Goal: Information Seeking & Learning: Learn about a topic

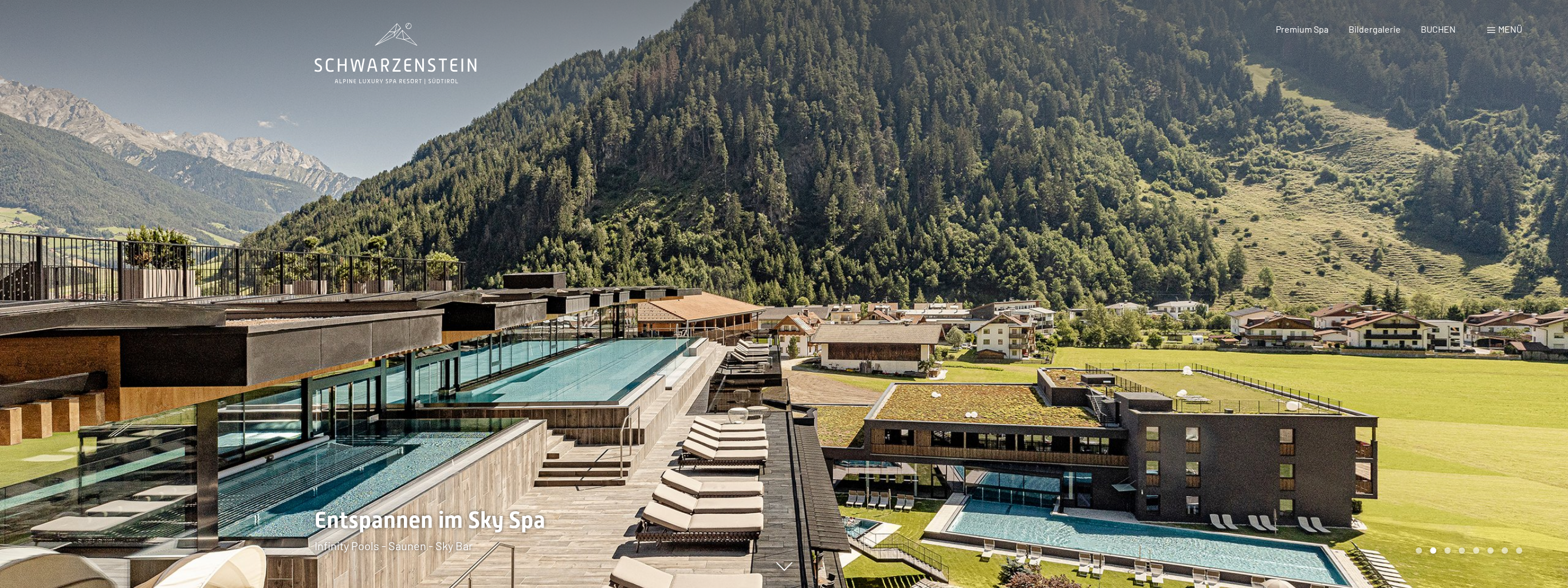
click at [1491, 309] on div at bounding box center [1176, 294] width 784 height 588
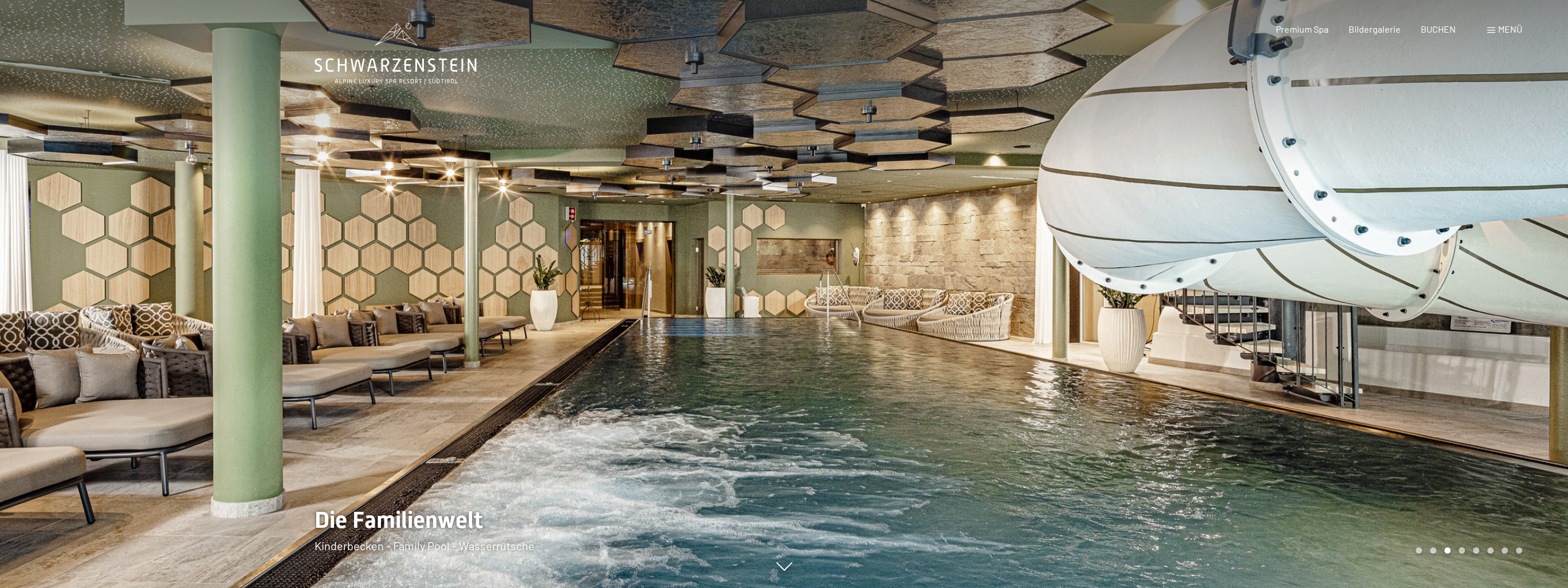
click at [1491, 309] on div at bounding box center [1176, 294] width 784 height 588
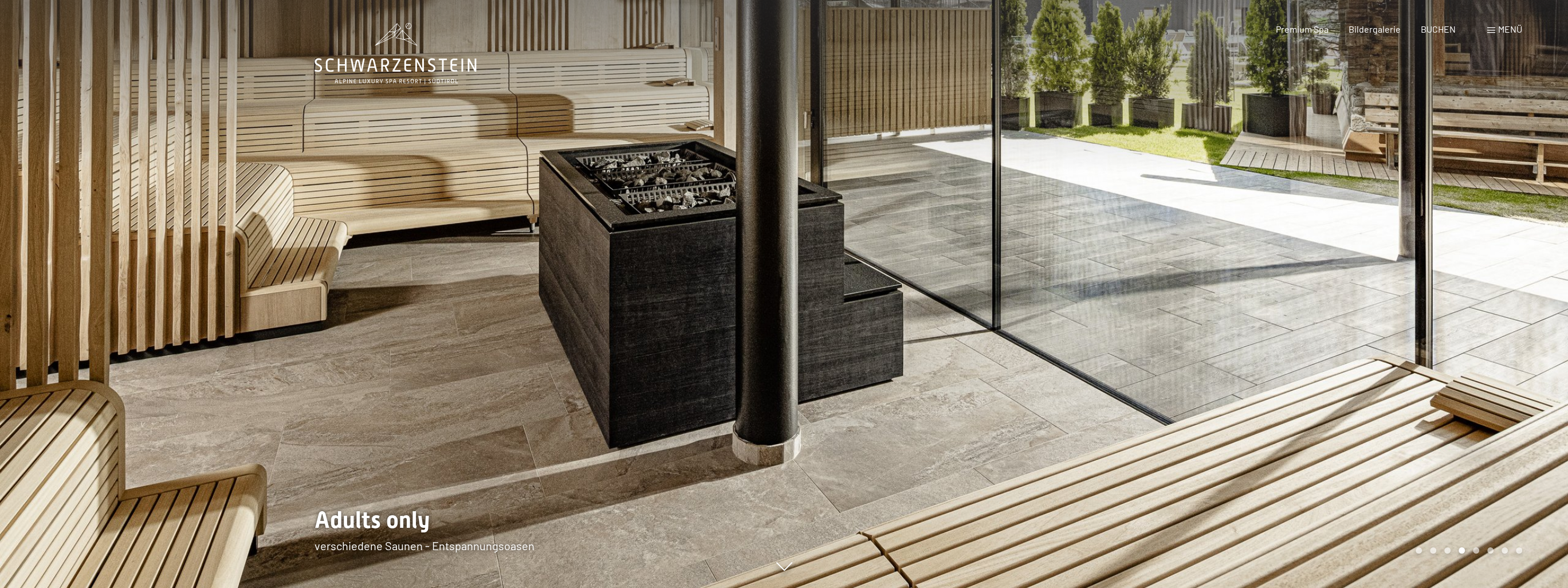
click at [1491, 309] on div at bounding box center [1176, 294] width 784 height 588
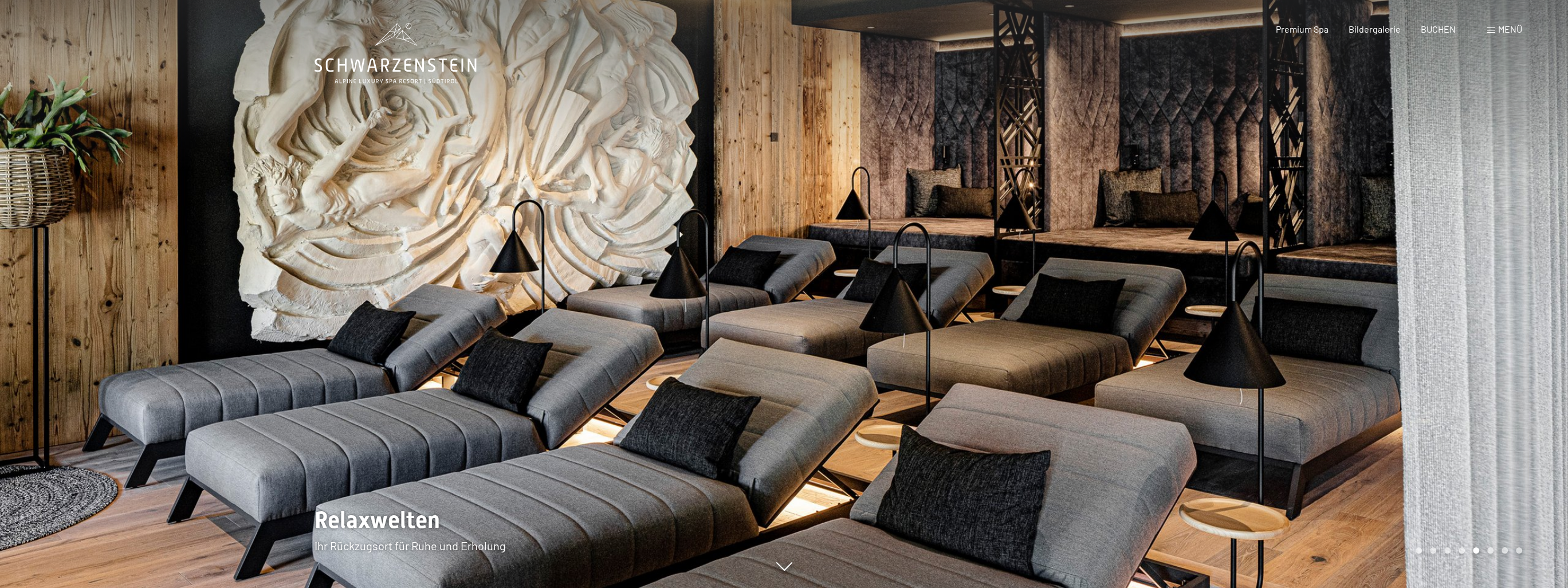
click at [1491, 309] on div at bounding box center [1176, 294] width 784 height 588
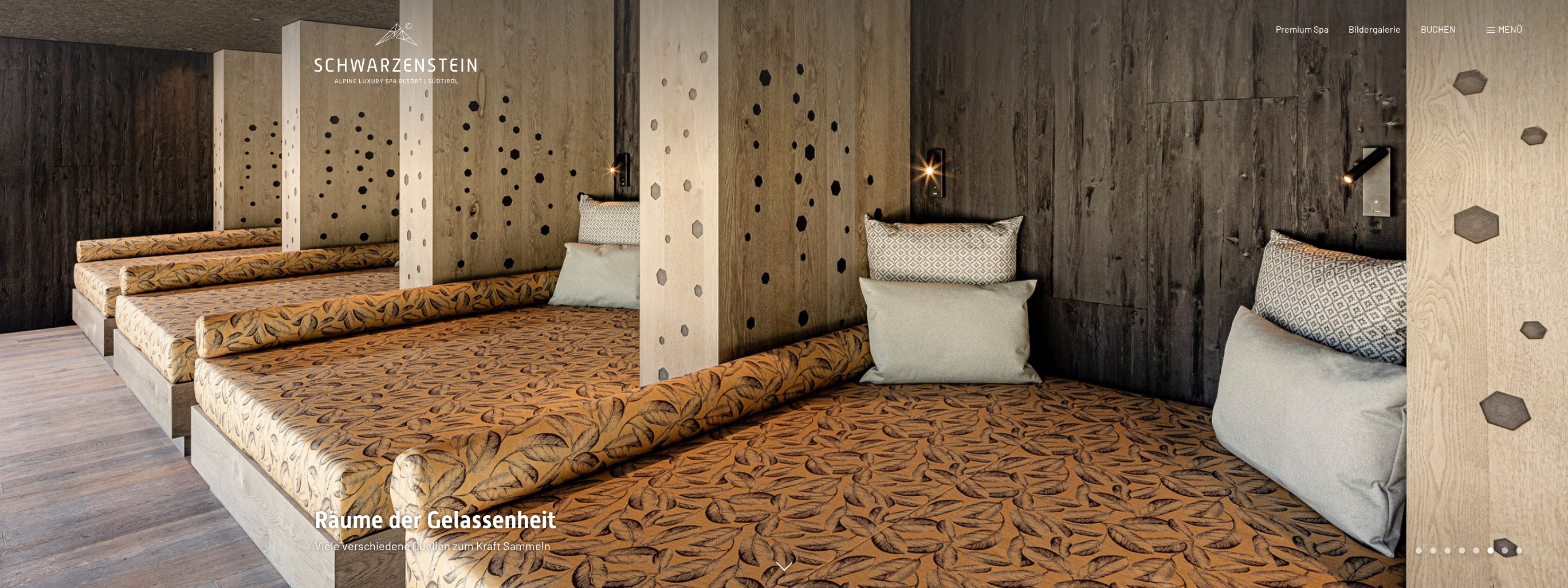
click at [1491, 309] on div at bounding box center [1176, 294] width 784 height 588
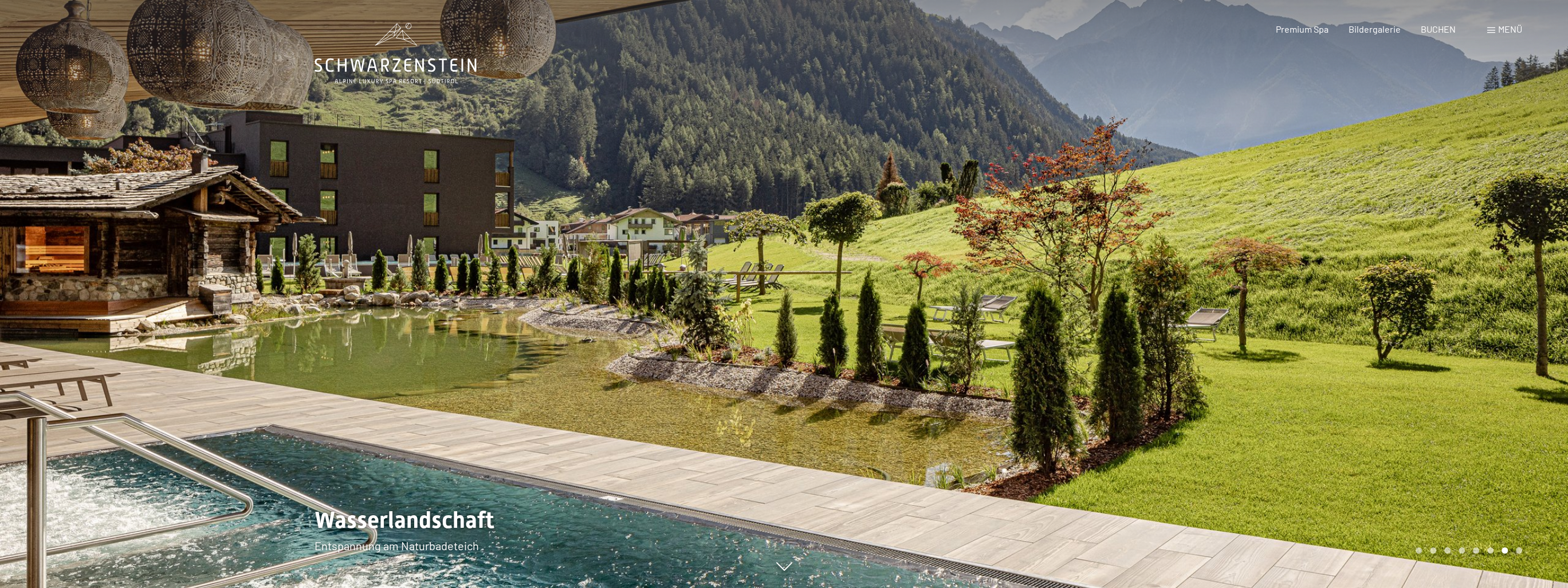
click at [1491, 309] on div at bounding box center [1176, 294] width 784 height 588
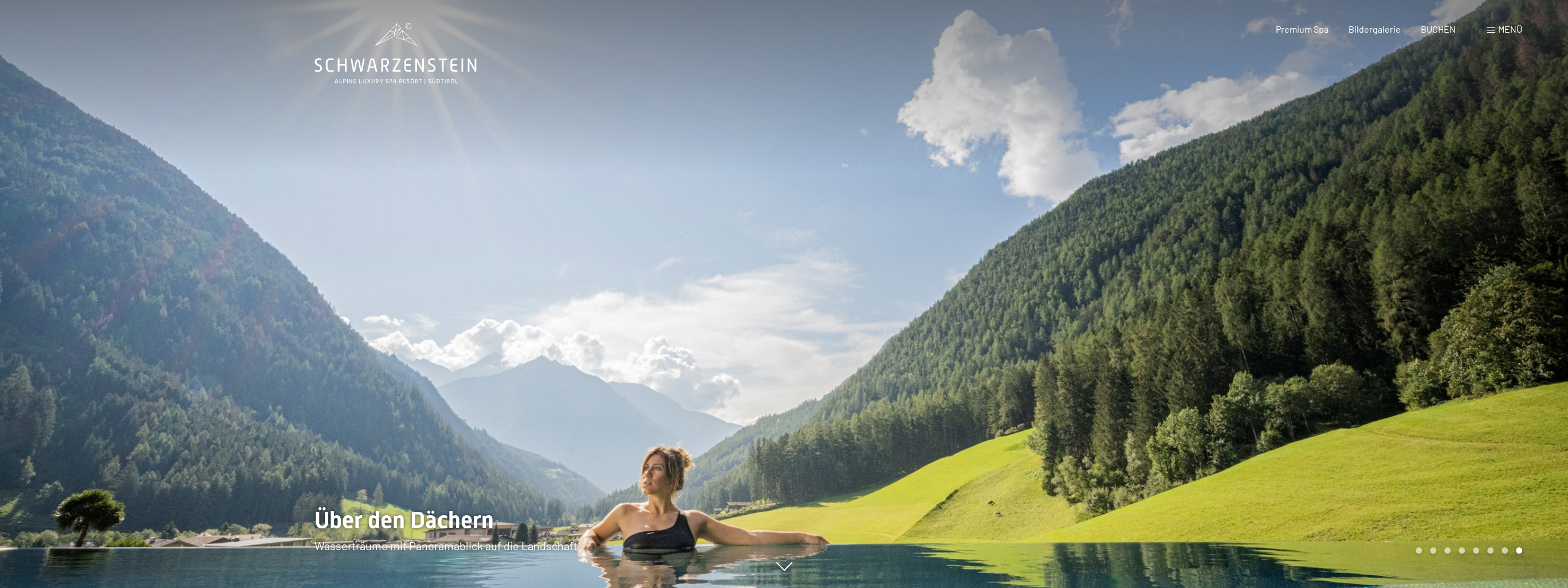
click at [1491, 309] on div at bounding box center [1176, 294] width 784 height 588
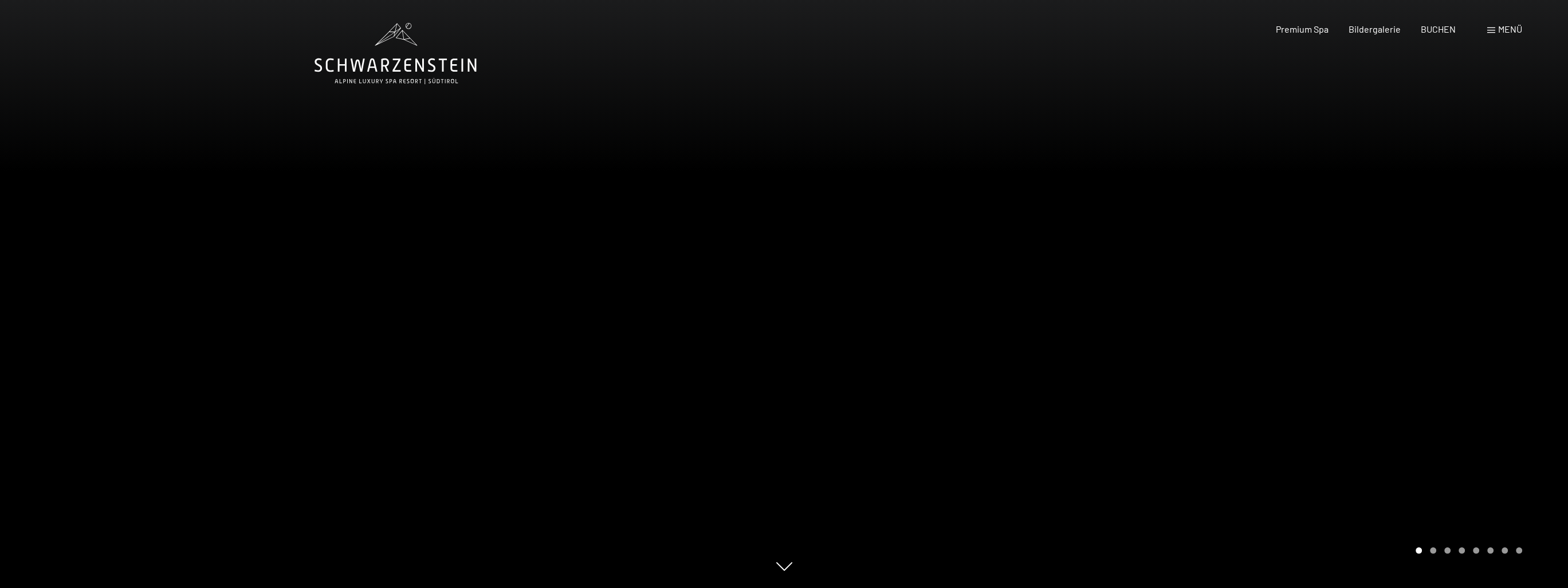
click at [1483, 317] on div at bounding box center [1176, 294] width 784 height 588
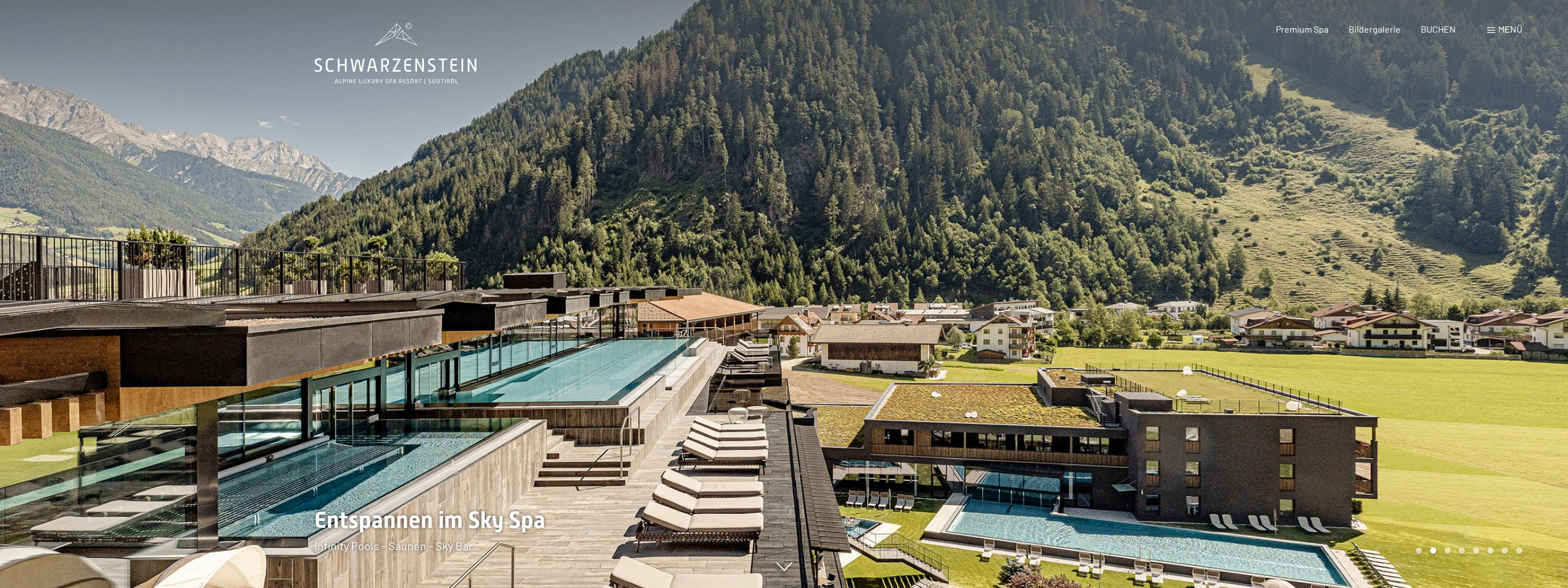
click at [1483, 317] on div at bounding box center [1176, 294] width 784 height 588
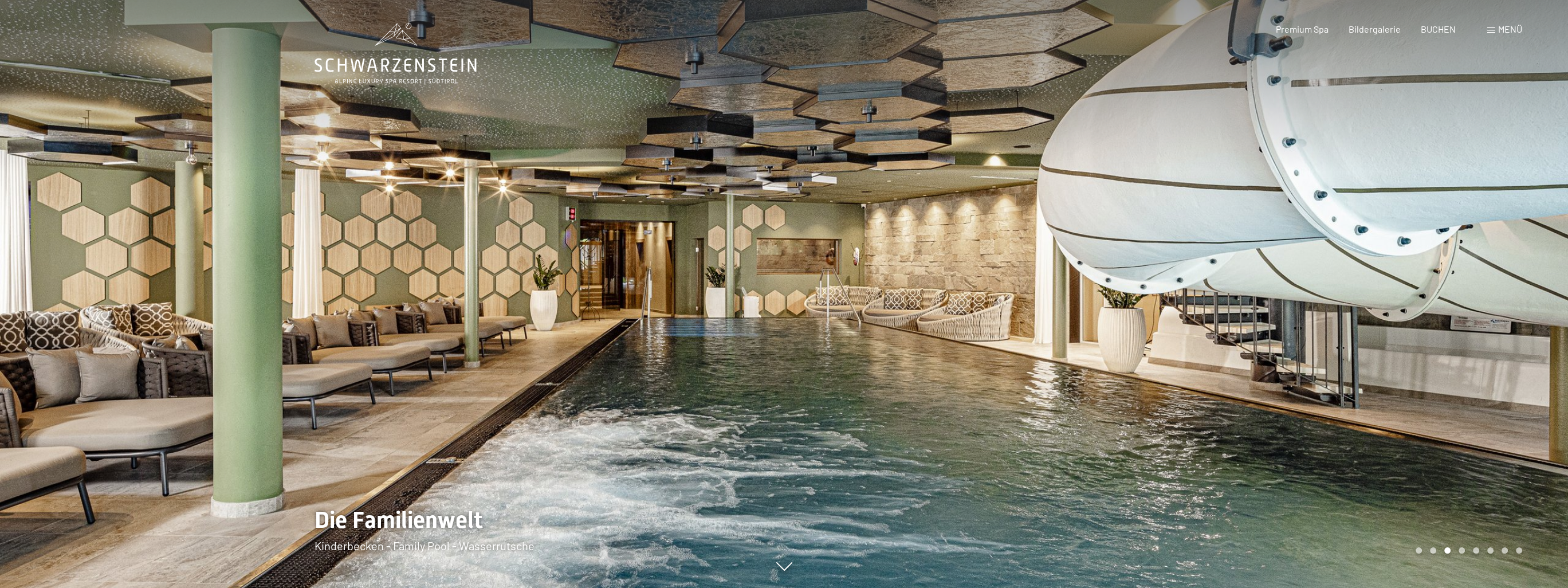
click at [1483, 317] on div at bounding box center [1176, 294] width 784 height 588
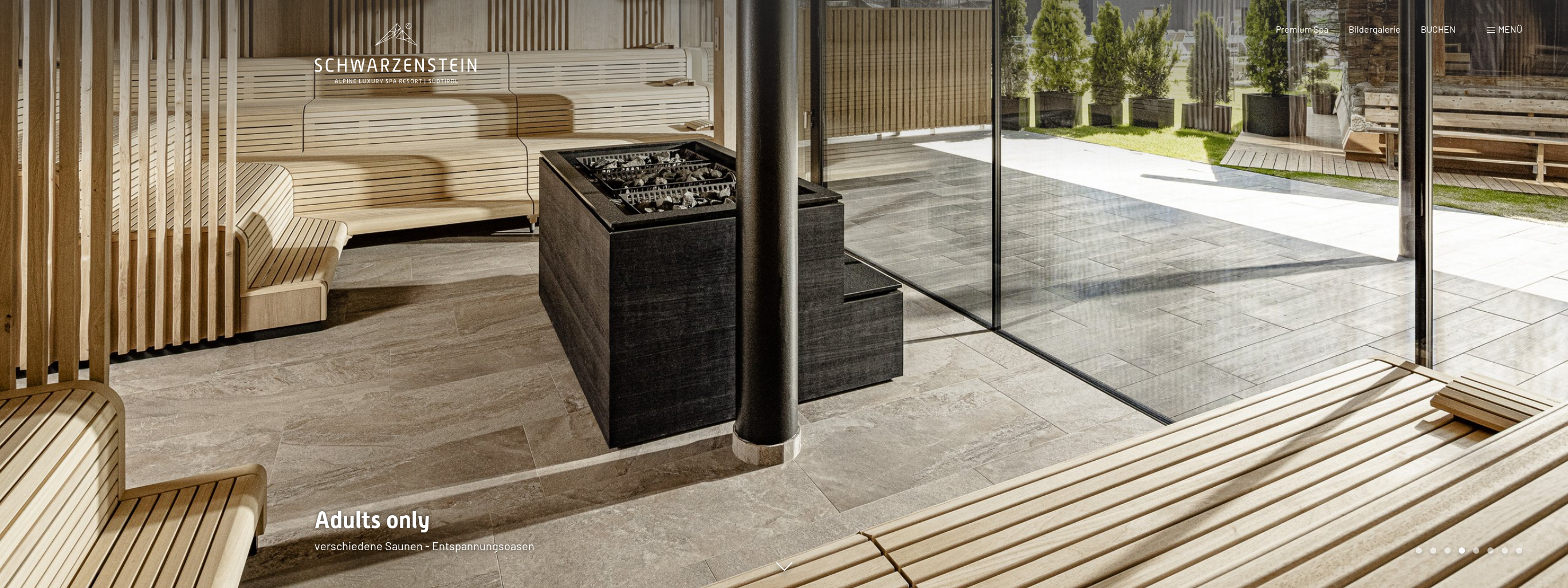
click at [1483, 317] on div at bounding box center [1176, 294] width 784 height 588
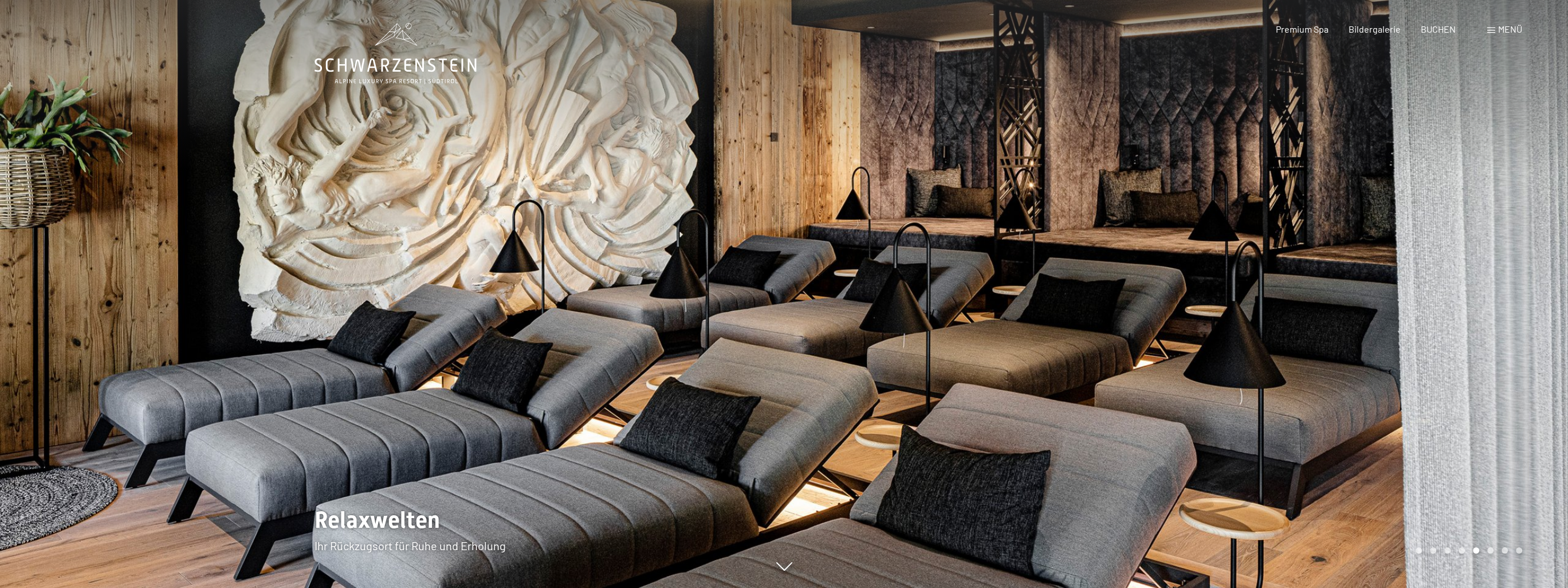
click at [1483, 317] on div at bounding box center [1176, 294] width 784 height 588
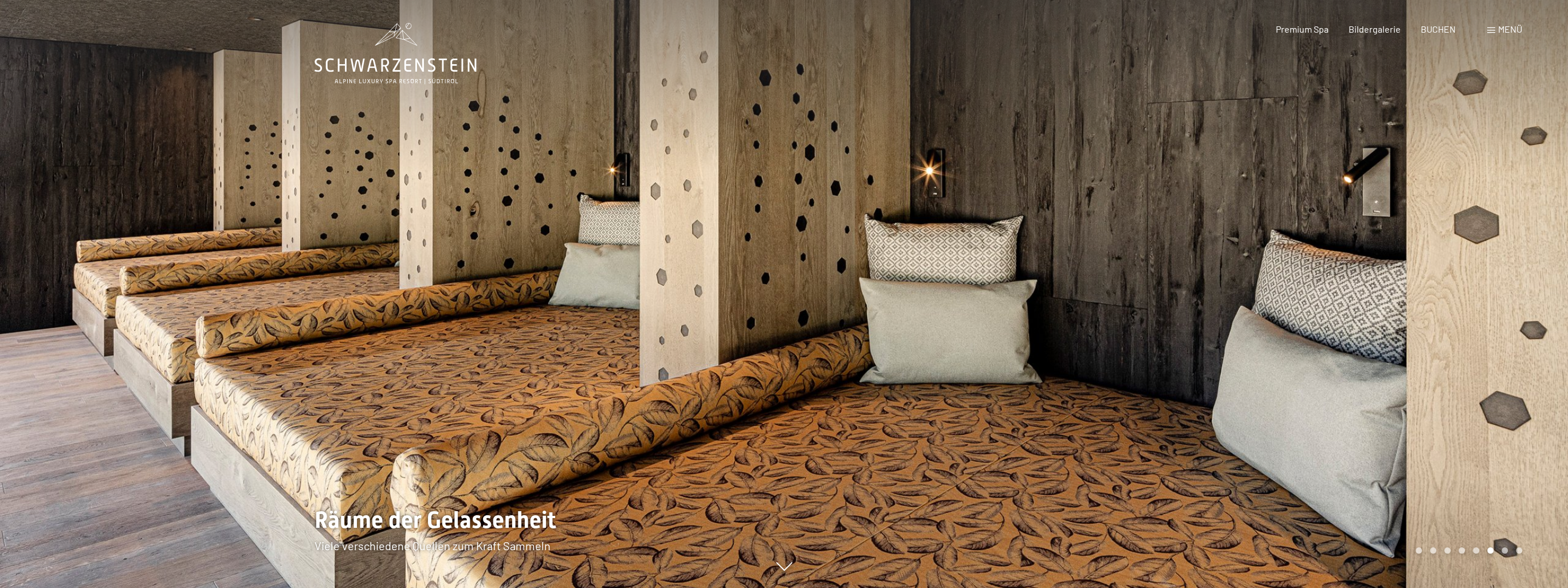
click at [1483, 317] on div at bounding box center [1176, 294] width 784 height 588
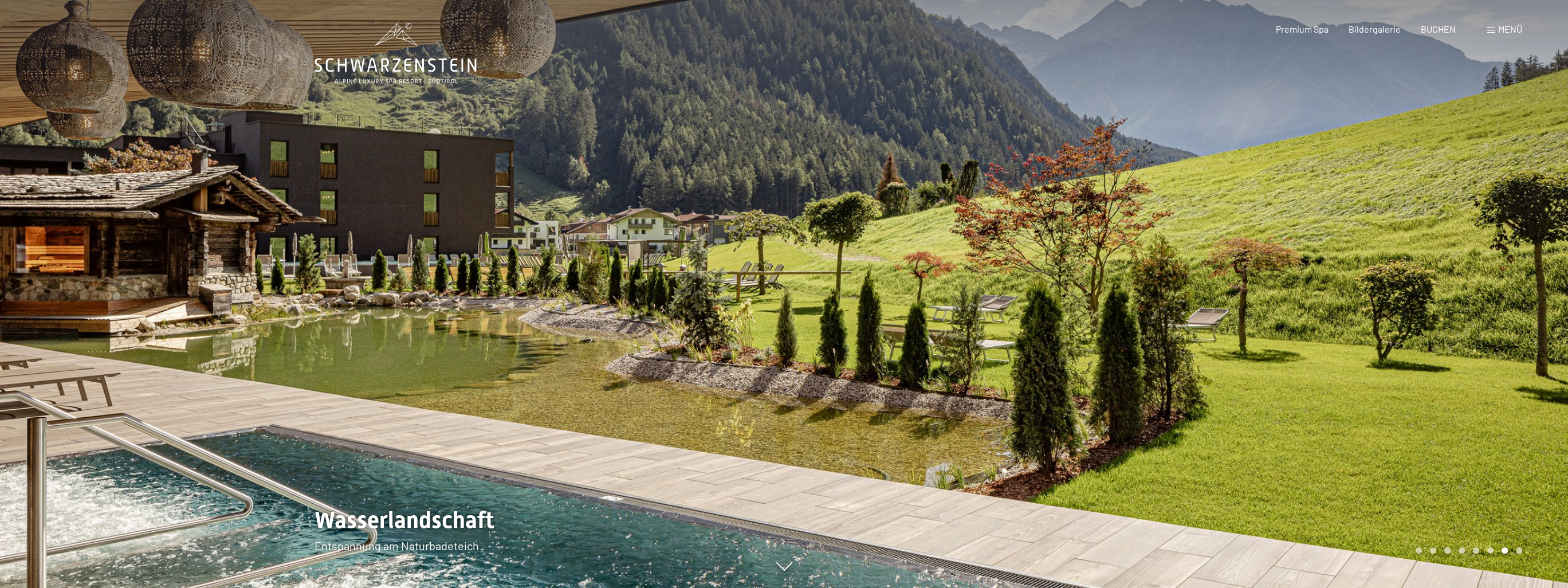
click at [1483, 317] on div at bounding box center [1176, 294] width 784 height 588
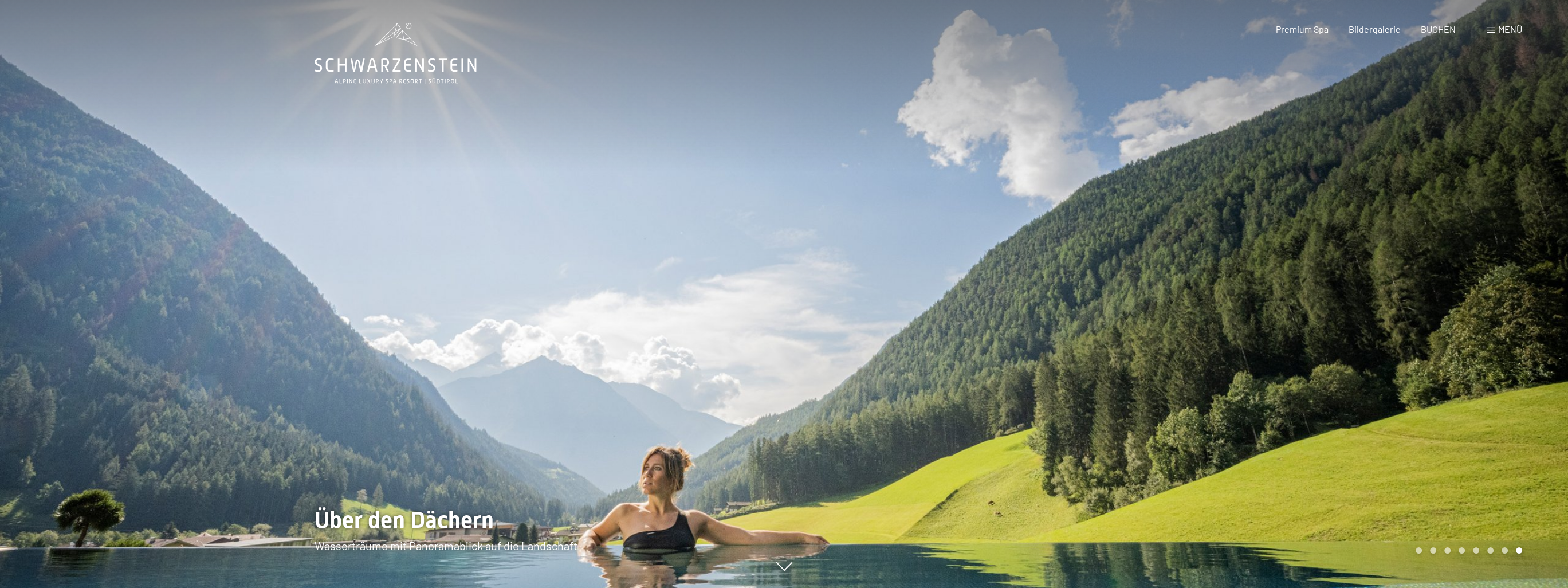
click at [1483, 317] on div at bounding box center [1176, 294] width 784 height 588
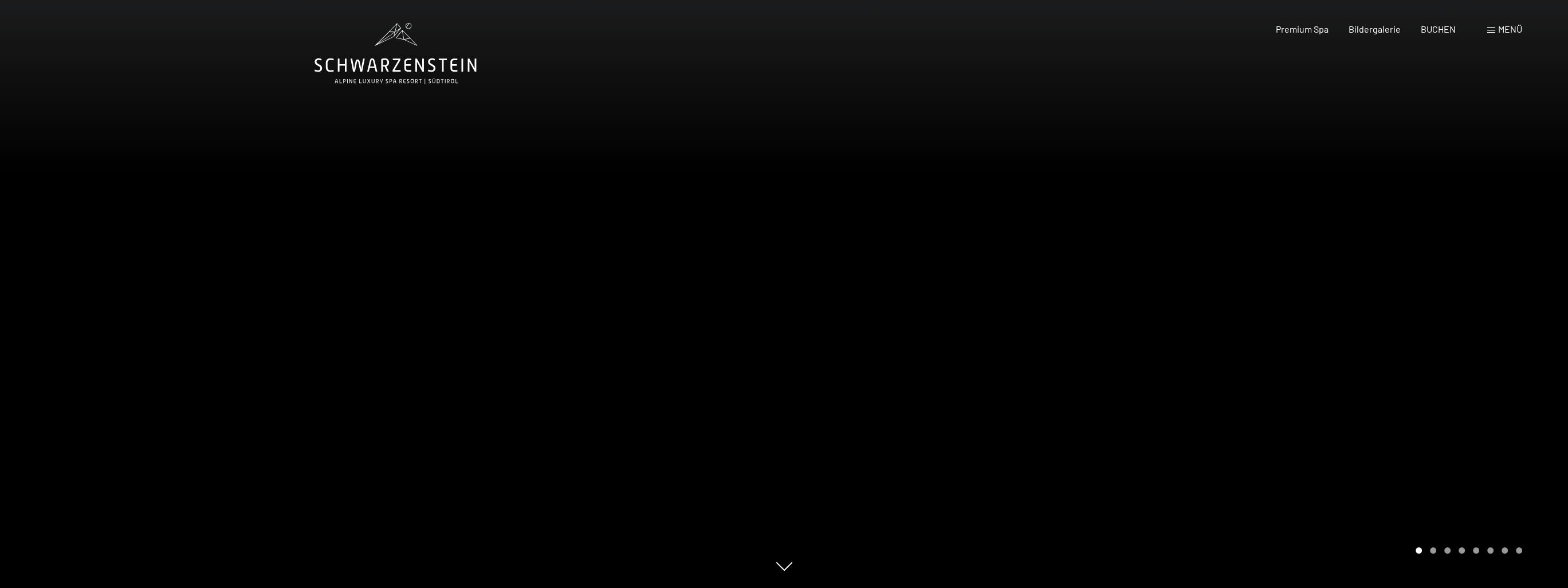
click at [789, 568] on icon at bounding box center [784, 571] width 16 height 9
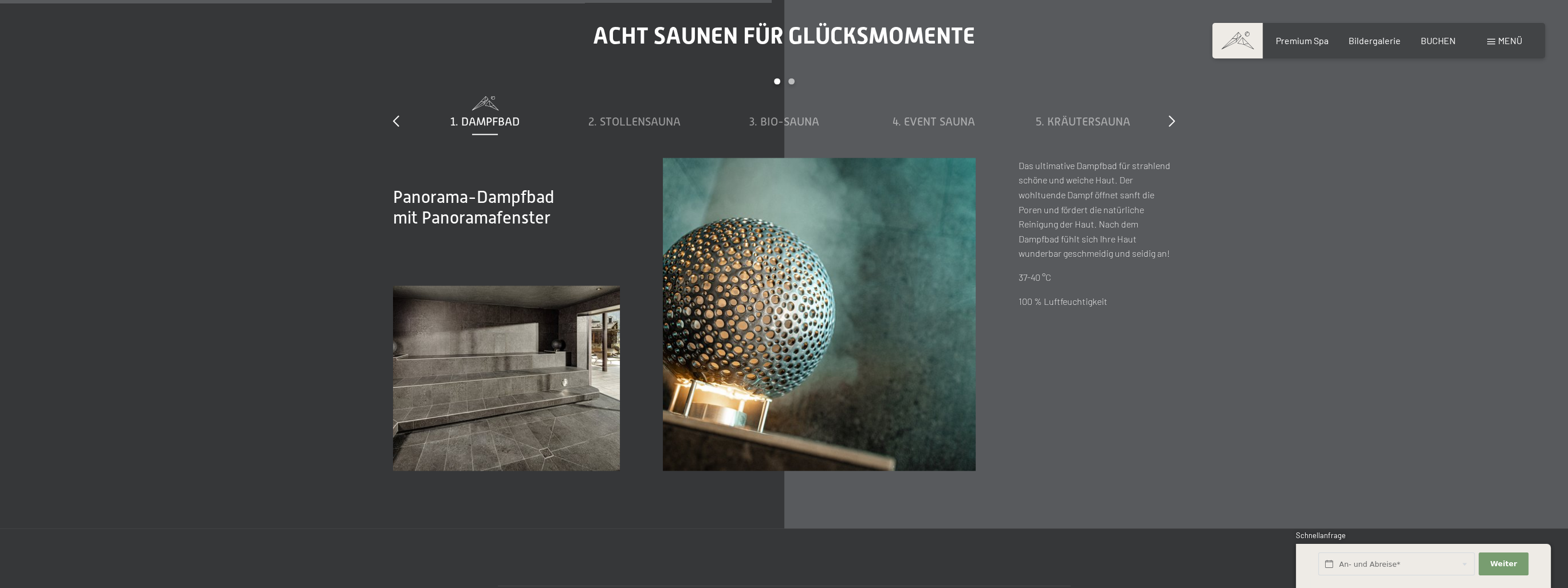
scroll to position [4800, 0]
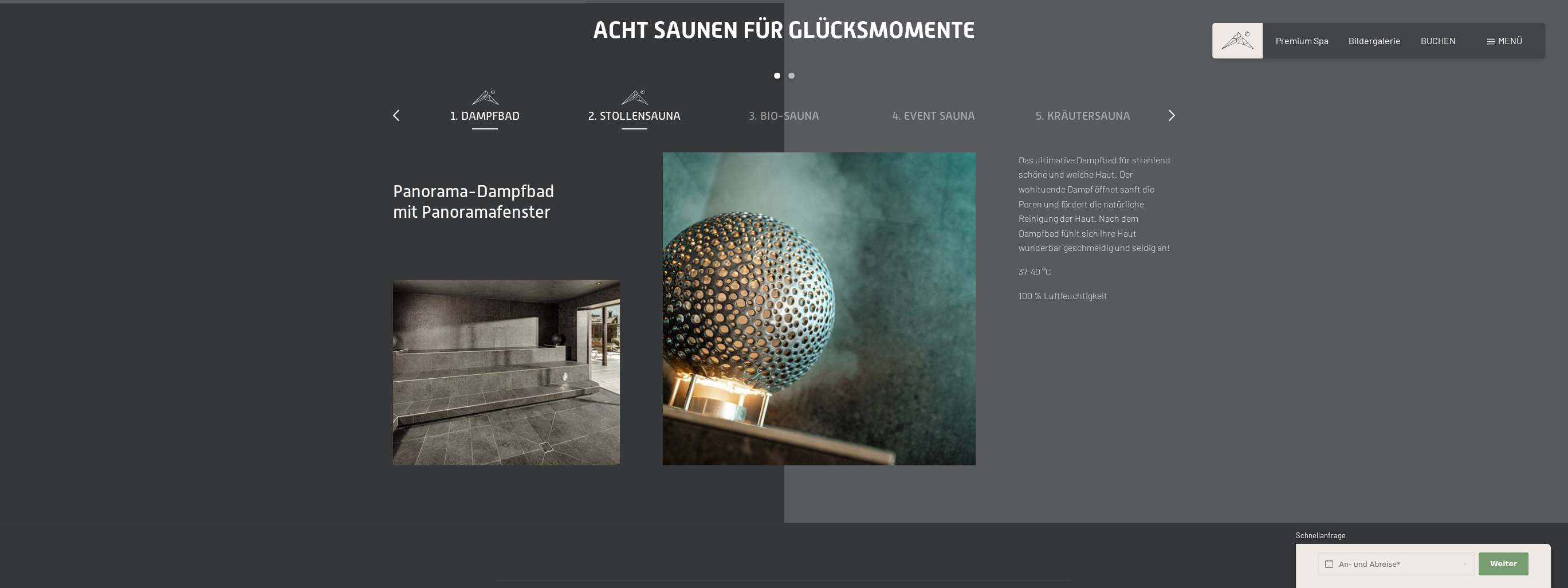
click at [647, 109] on span "2. Stollensauna" at bounding box center [634, 115] width 92 height 13
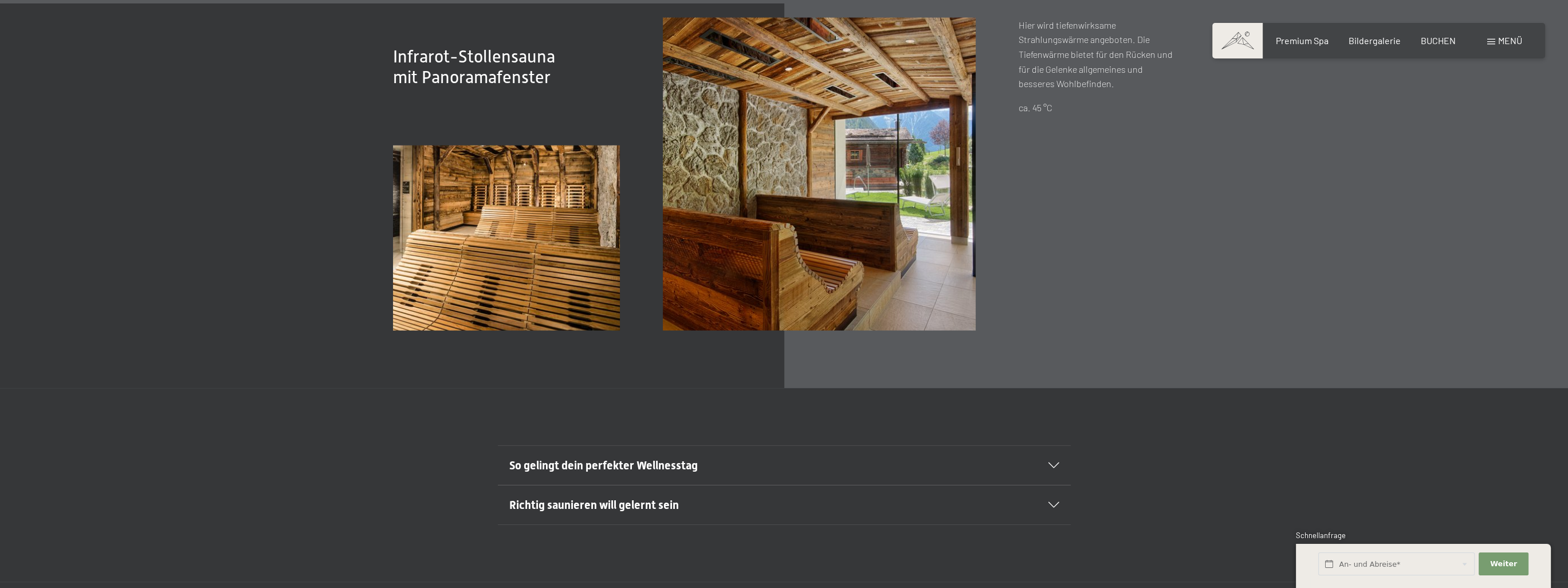
scroll to position [4915, 0]
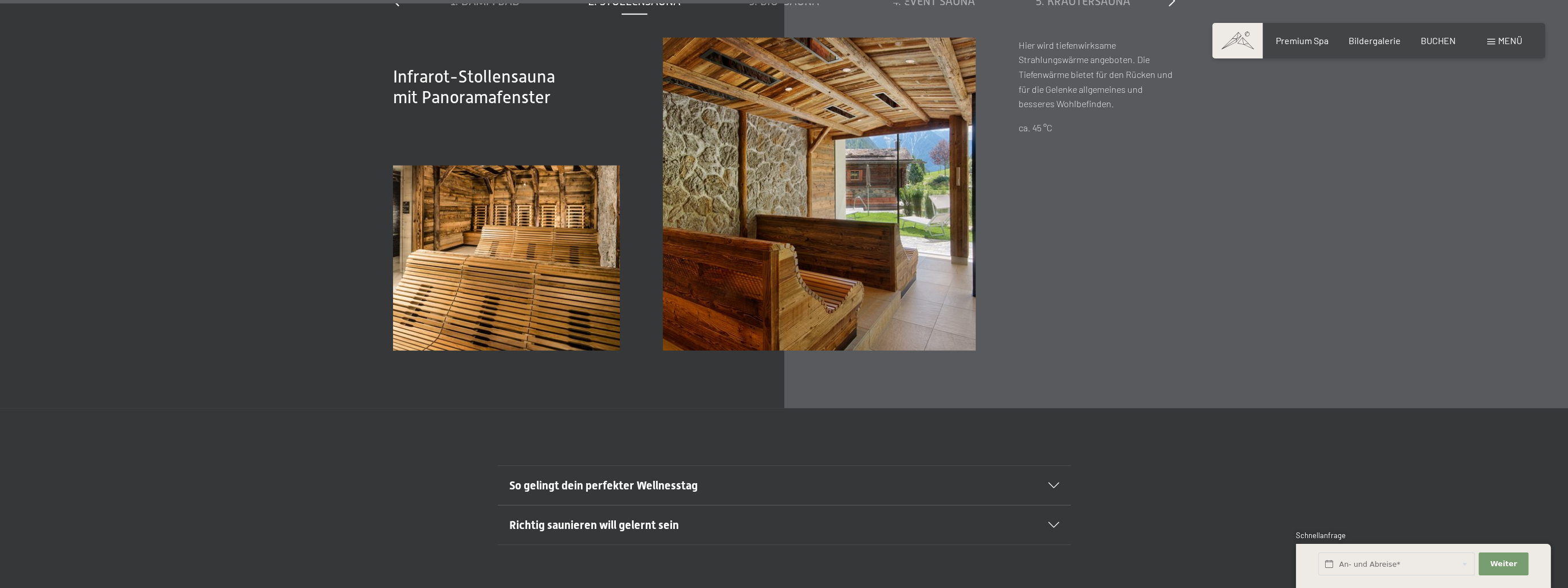
click at [1051, 522] on icon at bounding box center [1054, 524] width 11 height 5
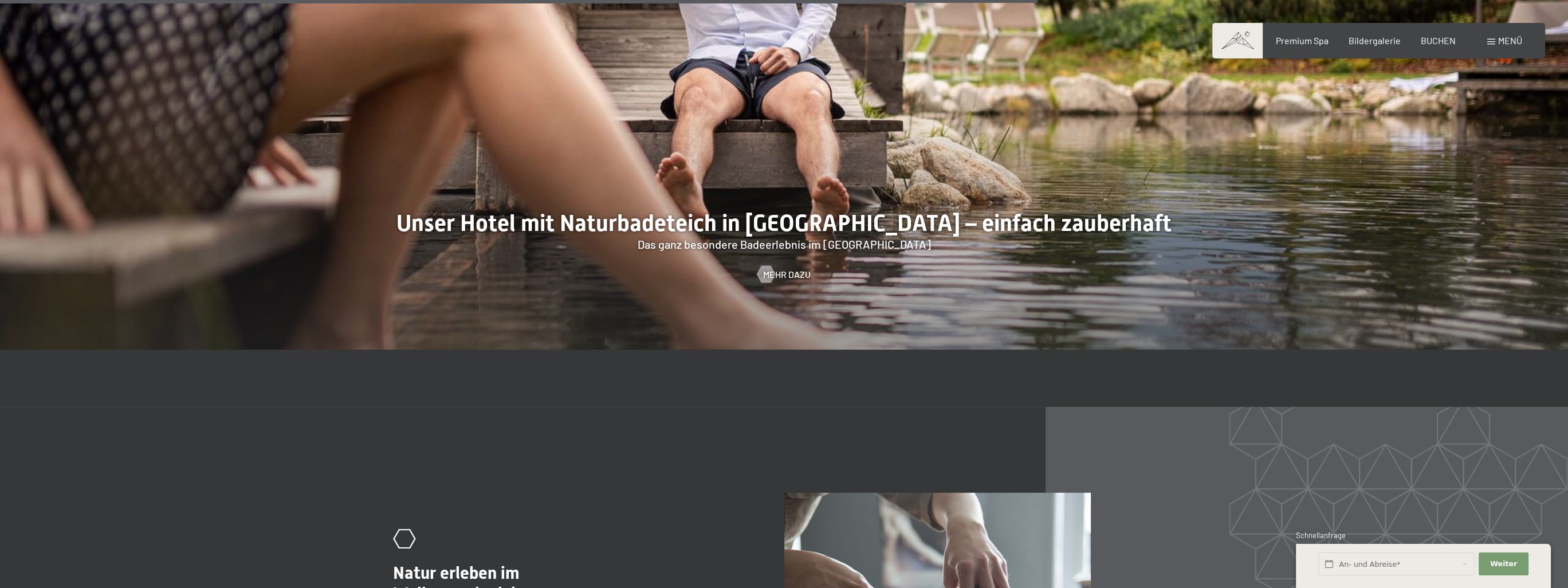
scroll to position [5717, 0]
